Goal: Information Seeking & Learning: Learn about a topic

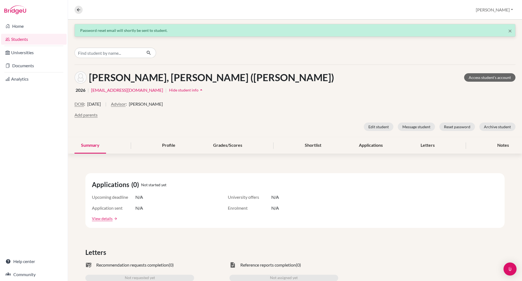
scroll to position [179, 0]
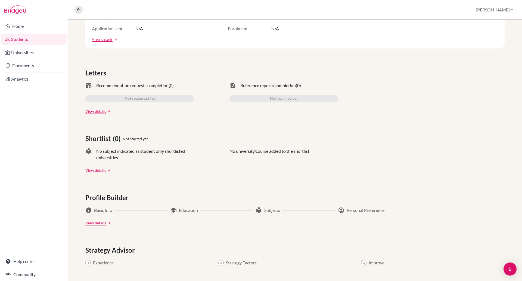
click at [28, 39] on link "Students" at bounding box center [34, 39] width 66 height 11
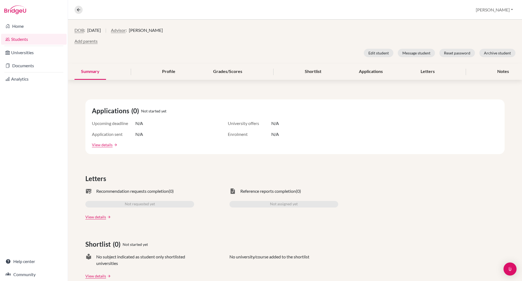
scroll to position [0, 0]
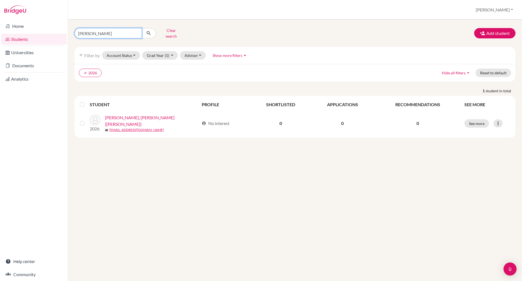
click at [97, 35] on input "tran vinh" at bounding box center [107, 33] width 67 height 10
type input "TSUNG"
click button "submit" at bounding box center [149, 33] width 14 height 10
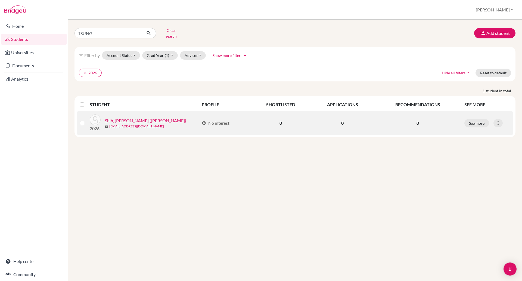
click at [136, 117] on link "Shih, Kao-Tsung (Gorden)" at bounding box center [145, 120] width 81 height 7
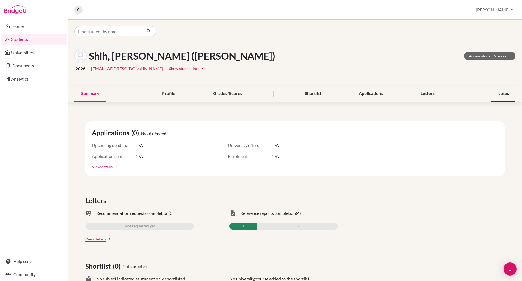
click at [493, 89] on div "Notes" at bounding box center [503, 94] width 25 height 16
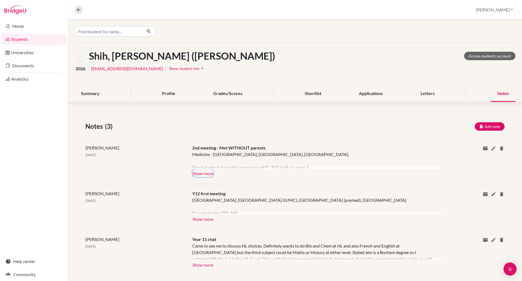
click at [207, 173] on button "Show more" at bounding box center [202, 173] width 21 height 8
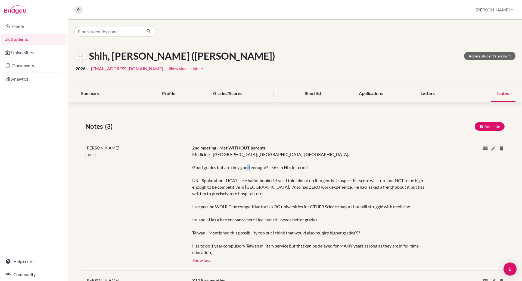
click at [207, 173] on div "Medicine - UK, Ireland, Taiwan. Good grades but are they good enough?? 565 in H…" at bounding box center [312, 203] width 241 height 104
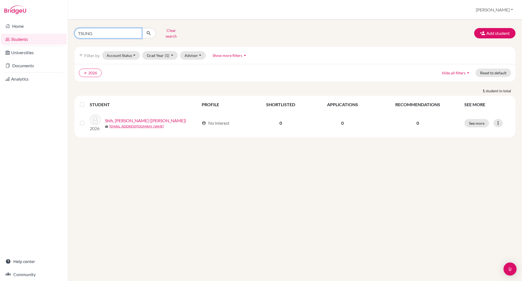
click at [98, 33] on input "TSUNG" at bounding box center [107, 33] width 67 height 10
type input "T"
type input "nam anh vo"
click button "submit" at bounding box center [149, 33] width 14 height 10
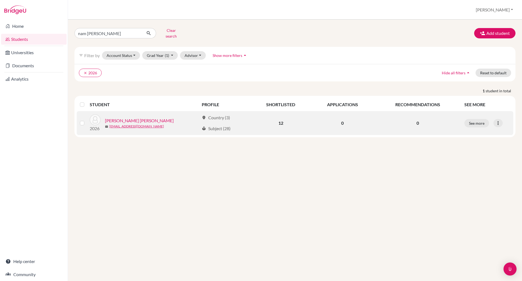
click at [130, 117] on link "Vo, Huu Nam Anh" at bounding box center [139, 120] width 69 height 7
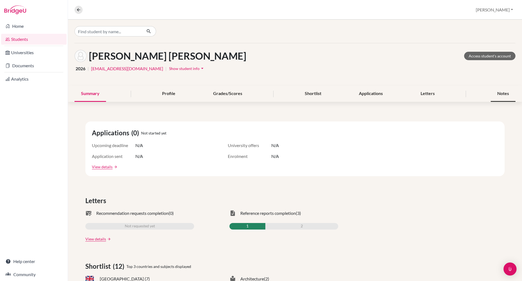
click at [491, 92] on div "Notes" at bounding box center [503, 94] width 25 height 16
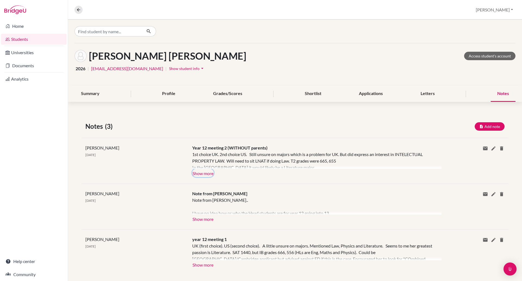
click at [210, 170] on button "Show more" at bounding box center [202, 173] width 21 height 8
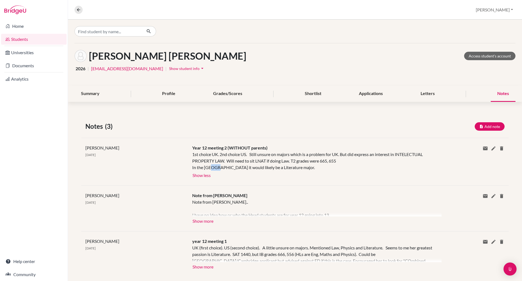
click at [210, 170] on div "1st choice UK. 2nd choice US. Still unsure on majors which is a problem for UK.…" at bounding box center [312, 161] width 241 height 20
